Goal: Navigation & Orientation: Find specific page/section

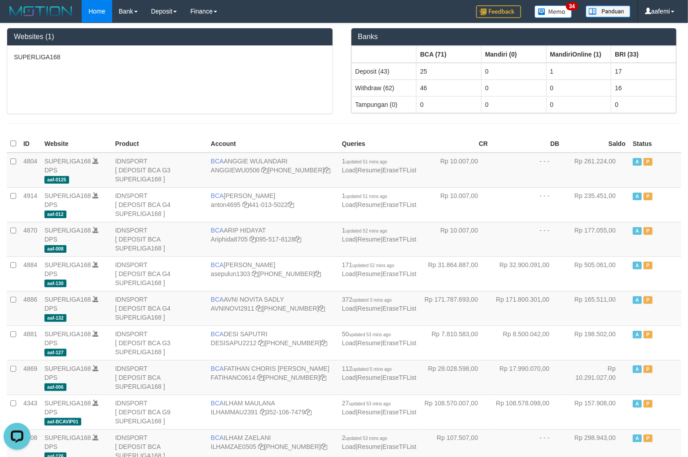
click at [199, 68] on div "SUPERLIGA168" at bounding box center [169, 80] width 325 height 68
click at [182, 64] on div "SUPERLIGA168" at bounding box center [169, 80] width 325 height 68
click at [294, 138] on th "Account" at bounding box center [271, 143] width 138 height 17
click at [211, 100] on div "SUPERLIGA168" at bounding box center [169, 80] width 325 height 68
drag, startPoint x: 191, startPoint y: 102, endPoint x: 207, endPoint y: 70, distance: 35.7
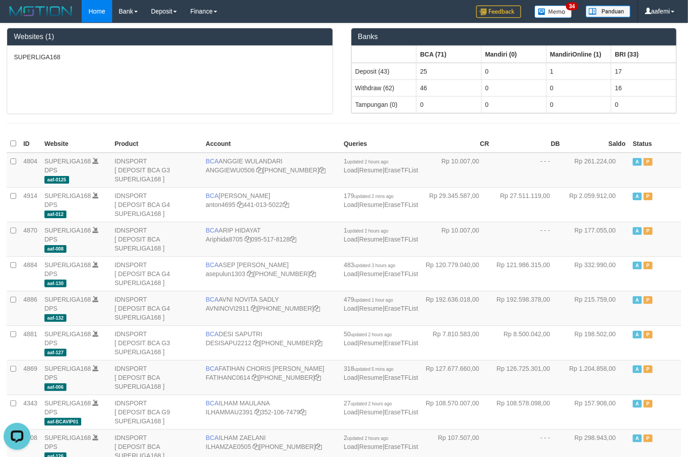
click at [190, 100] on div "SUPERLIGA168" at bounding box center [169, 80] width 325 height 68
click at [163, 77] on div "SUPERLIGA168" at bounding box center [169, 80] width 325 height 68
